Goal: Task Accomplishment & Management: Manage account settings

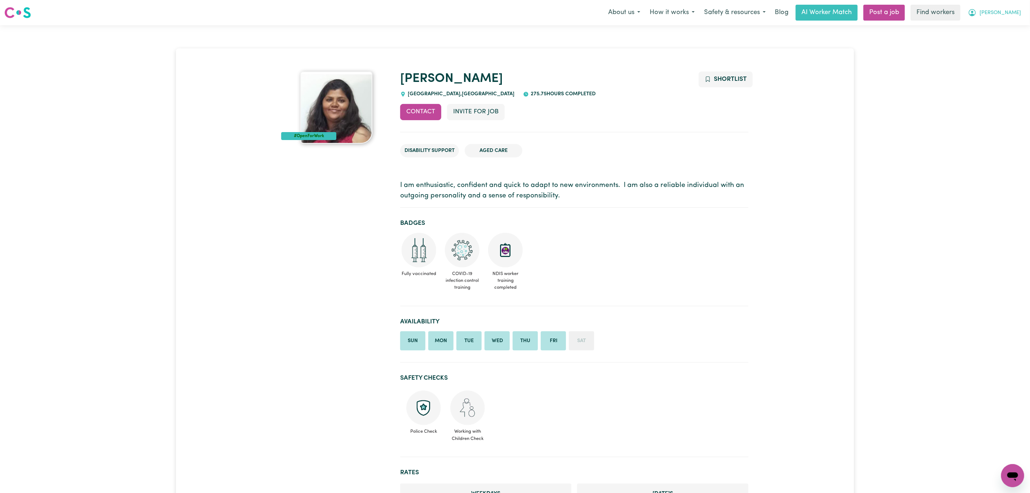
click at [1017, 12] on span "[PERSON_NAME]" at bounding box center [1000, 13] width 41 height 8
click at [998, 43] on link "Logout" at bounding box center [997, 42] width 57 height 14
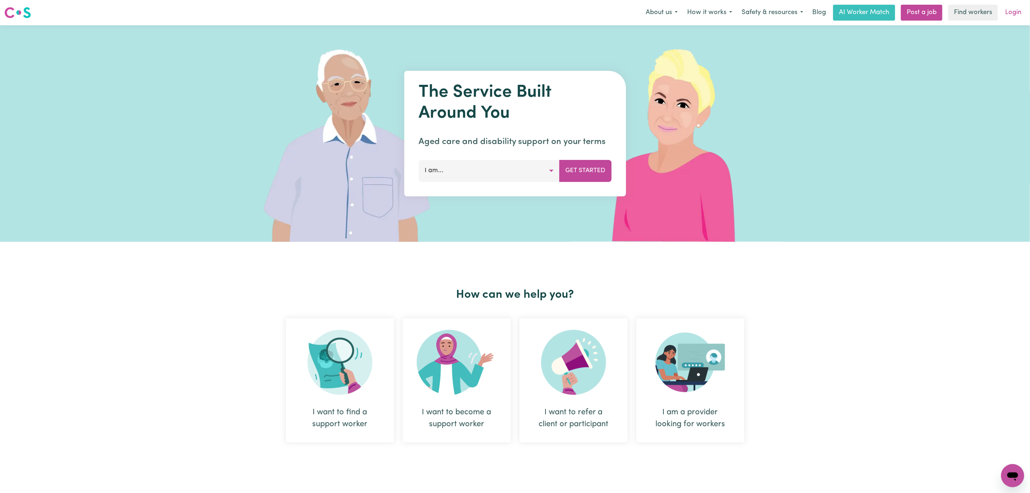
click at [1016, 16] on link "Login" at bounding box center [1013, 13] width 25 height 16
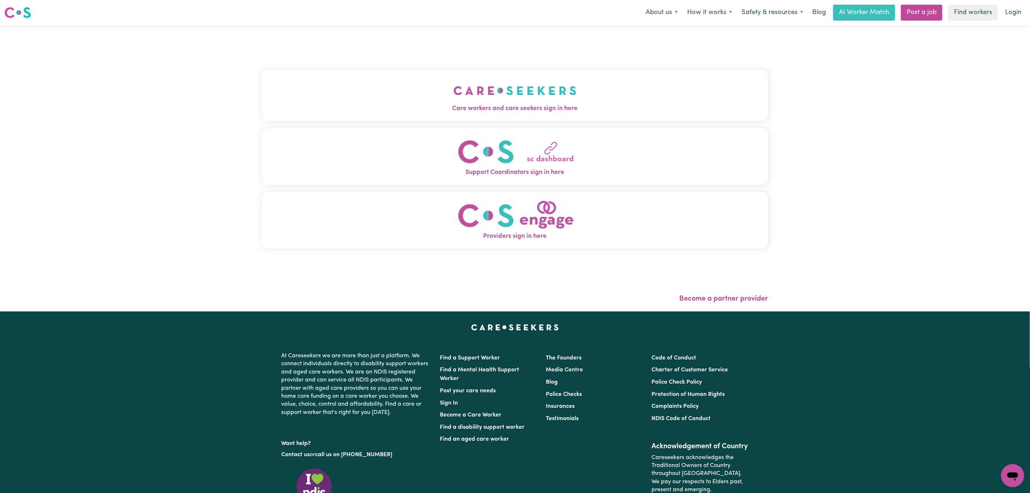
click at [331, 60] on div "Care workers and care seekers sign in here Support Coordinators sign in here Pr…" at bounding box center [515, 163] width 507 height 246
click at [333, 91] on button "Care workers and care seekers sign in here" at bounding box center [515, 95] width 507 height 50
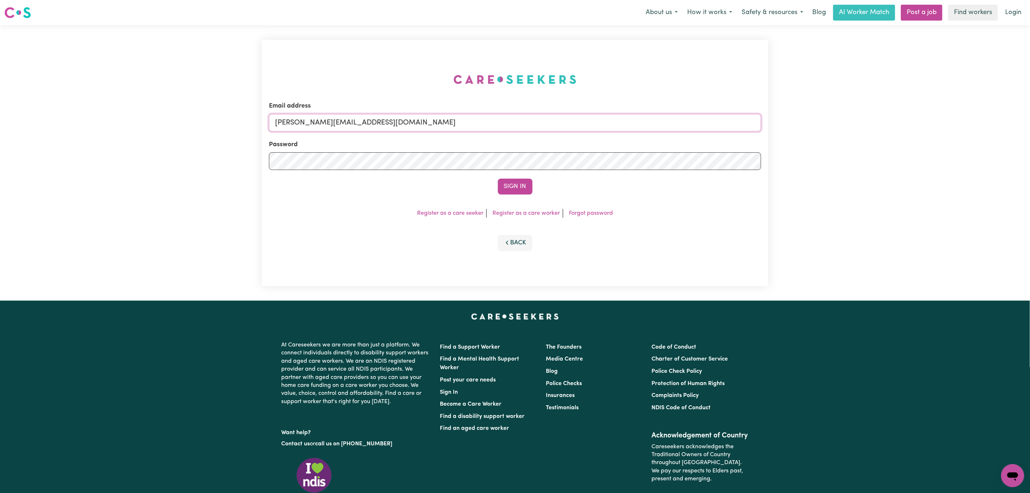
drag, startPoint x: 283, startPoint y: 123, endPoint x: 302, endPoint y: 144, distance: 28.6
click at [283, 123] on input "[PERSON_NAME][EMAIL_ADDRESS][DOMAIN_NAME]" at bounding box center [515, 122] width 492 height 17
drag, startPoint x: 313, startPoint y: 123, endPoint x: 620, endPoint y: 128, distance: 307.3
click at [620, 128] on input "[EMAIL_ADDRESS][PERSON_NAME][DOMAIN_NAME]" at bounding box center [515, 122] width 492 height 17
type input "[EMAIL_ADDRESS][PERSON_NAME][DOMAIN_NAME]"
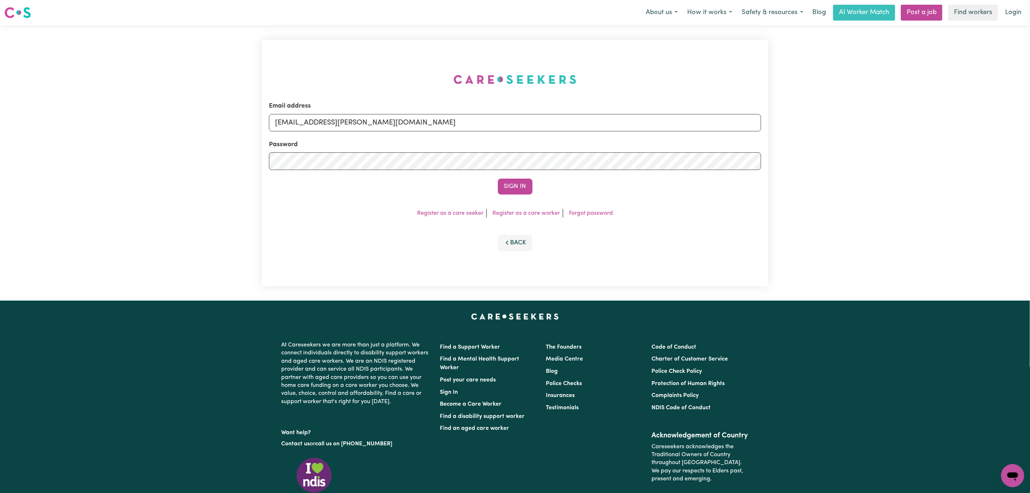
click at [515, 184] on button "Sign In" at bounding box center [515, 187] width 35 height 16
